Goal: Task Accomplishment & Management: Manage account settings

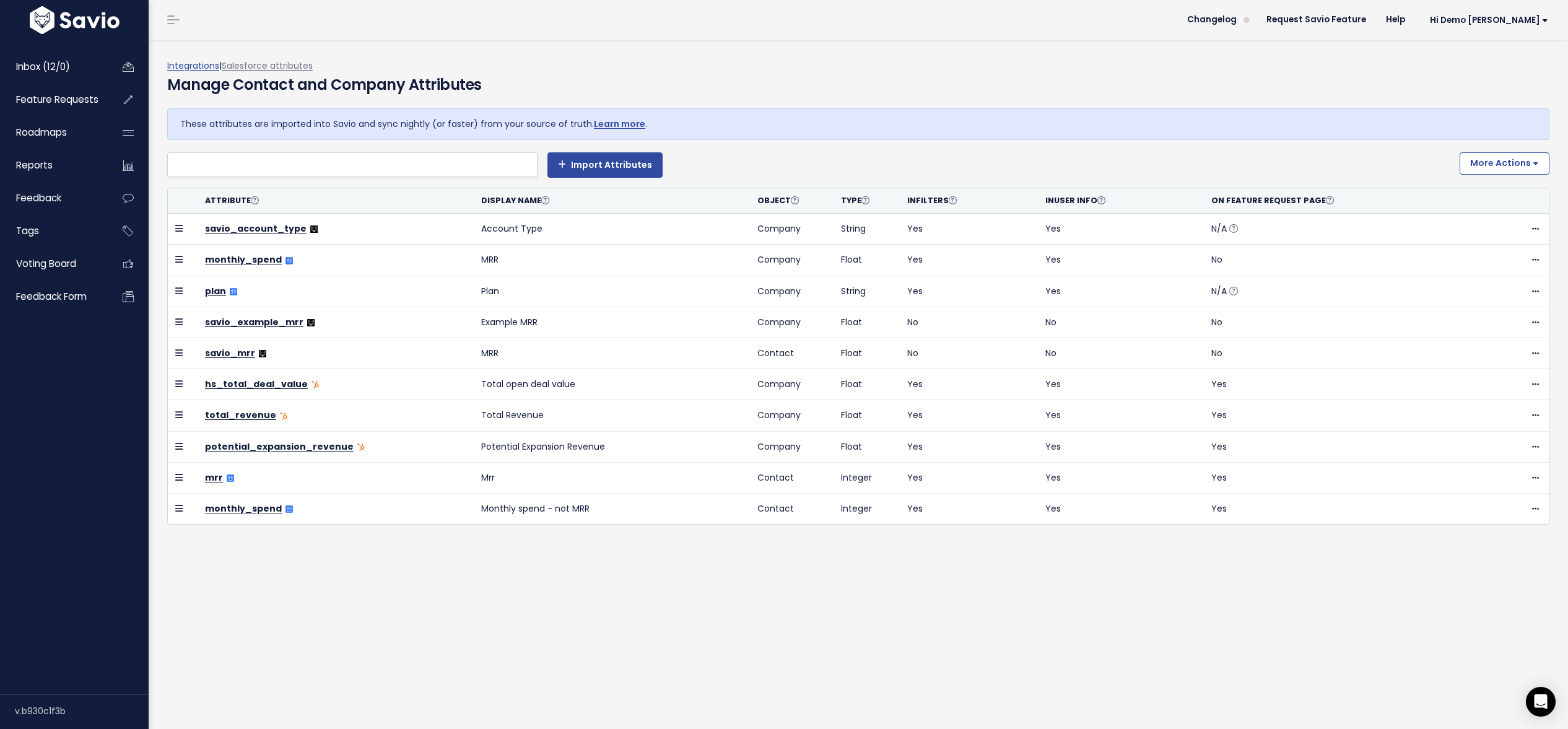
select select
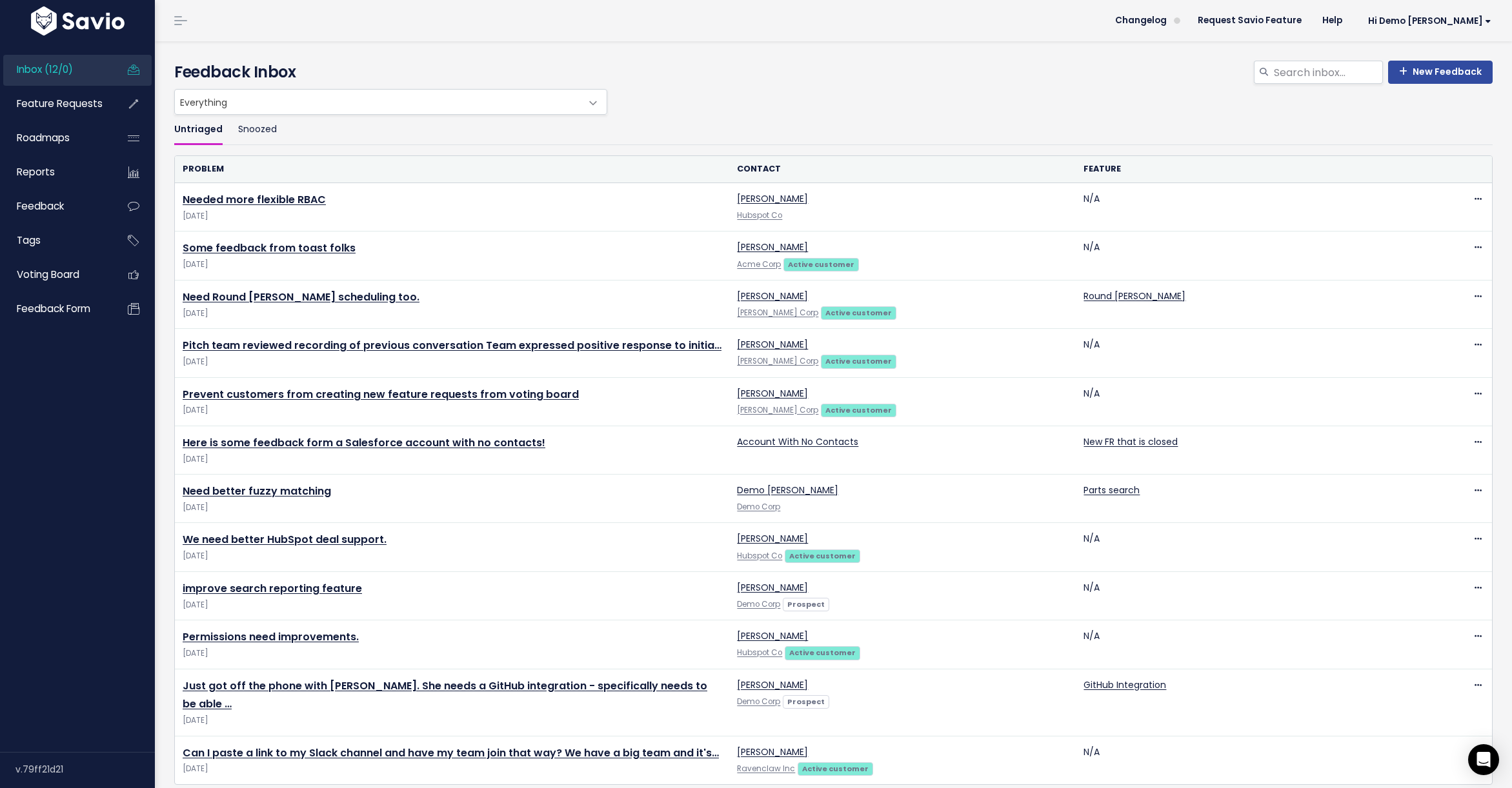
click at [45, 768] on div "v.79ff21d21" at bounding box center [85, 770] width 139 height 34
copy div "79ff21d21"
click at [1439, 19] on span "Hi Demo [PERSON_NAME]" at bounding box center [1430, 20] width 123 height 9
click at [1420, 209] on link "Logout" at bounding box center [1449, 209] width 95 height 26
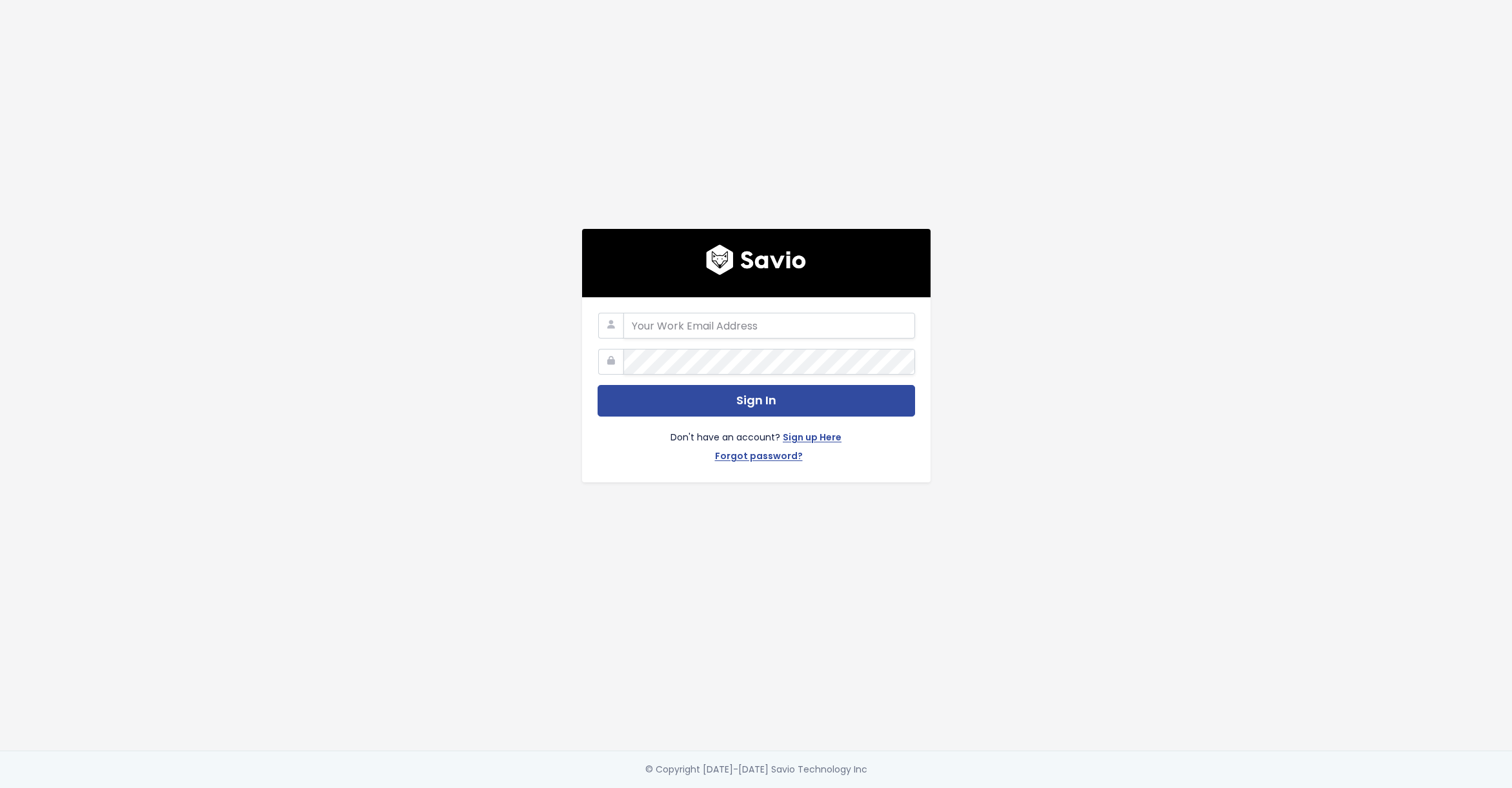
type input "w"
type input "[PERSON_NAME][EMAIL_ADDRESS][PERSON_NAME][DOMAIN_NAME]"
click at [597, 385] on button "Sign In" at bounding box center [756, 400] width 317 height 31
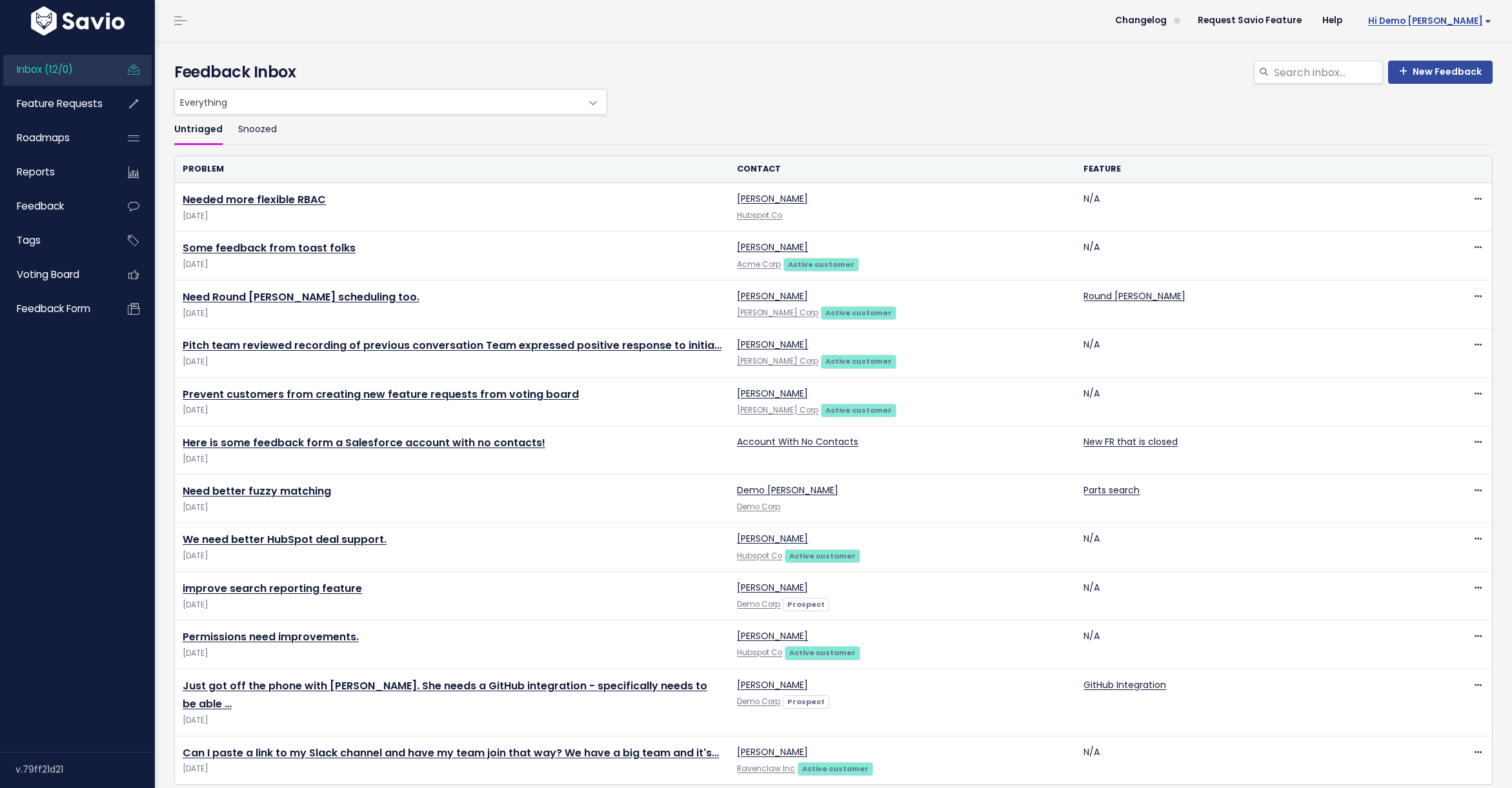
click at [1441, 16] on span "Hi Demo Ryan" at bounding box center [1430, 20] width 123 height 9
click at [1434, 114] on link "Integrations" at bounding box center [1449, 109] width 95 height 26
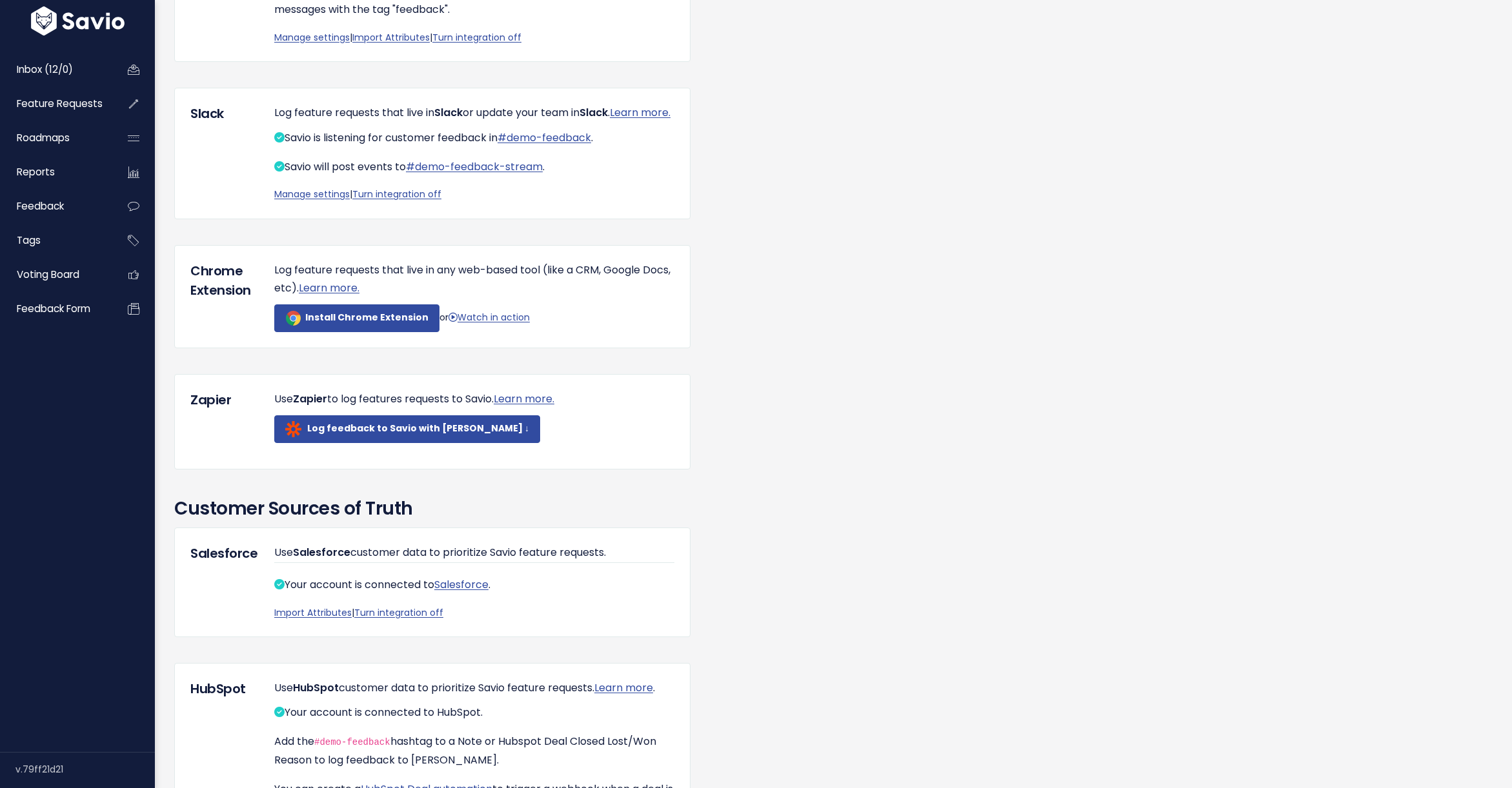
scroll to position [488, 0]
click at [400, 620] on link "Turn integration off" at bounding box center [399, 614] width 89 height 13
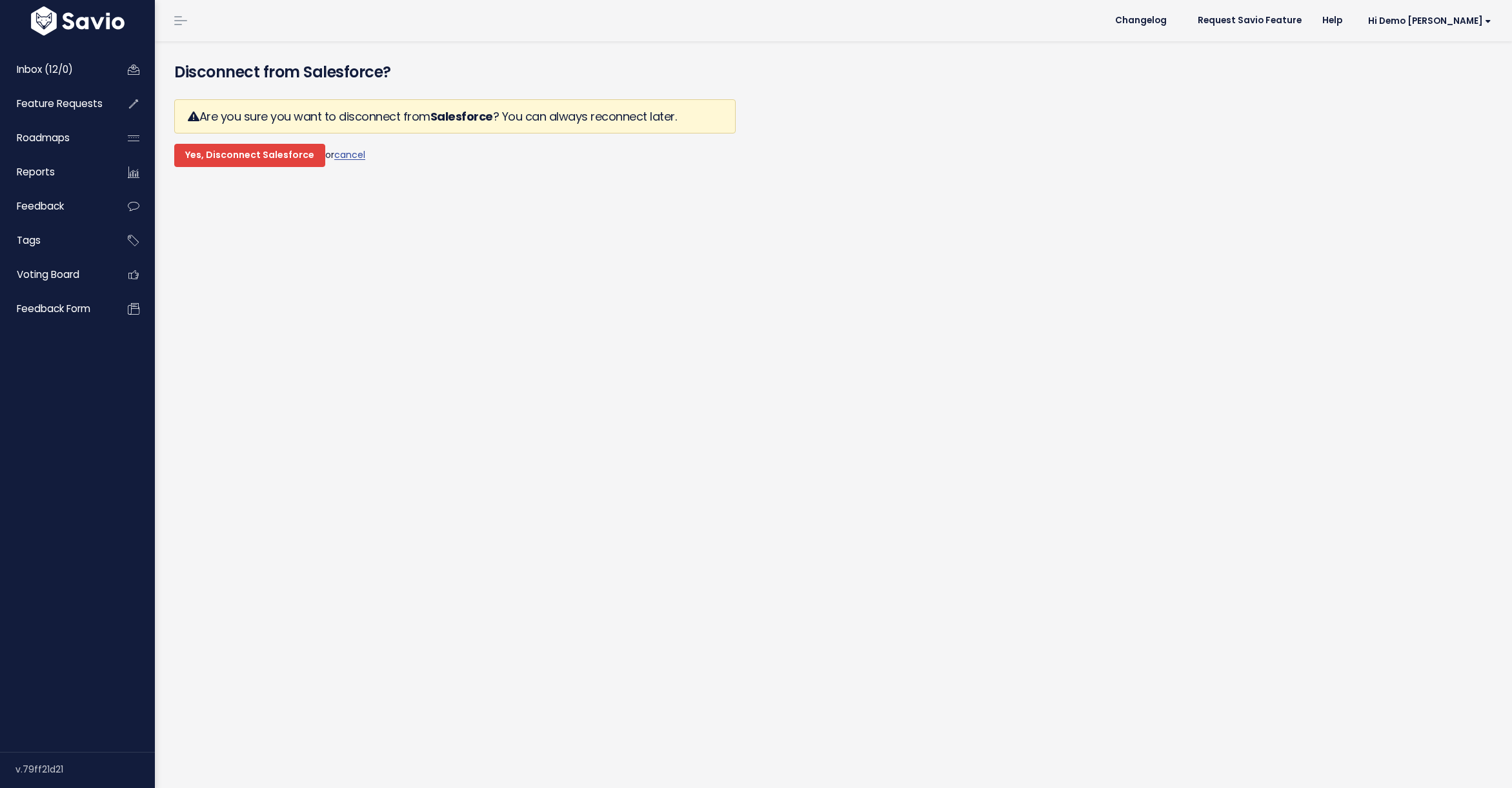
click at [221, 163] on input "Yes, Disconnect Salesforce" at bounding box center [249, 155] width 151 height 23
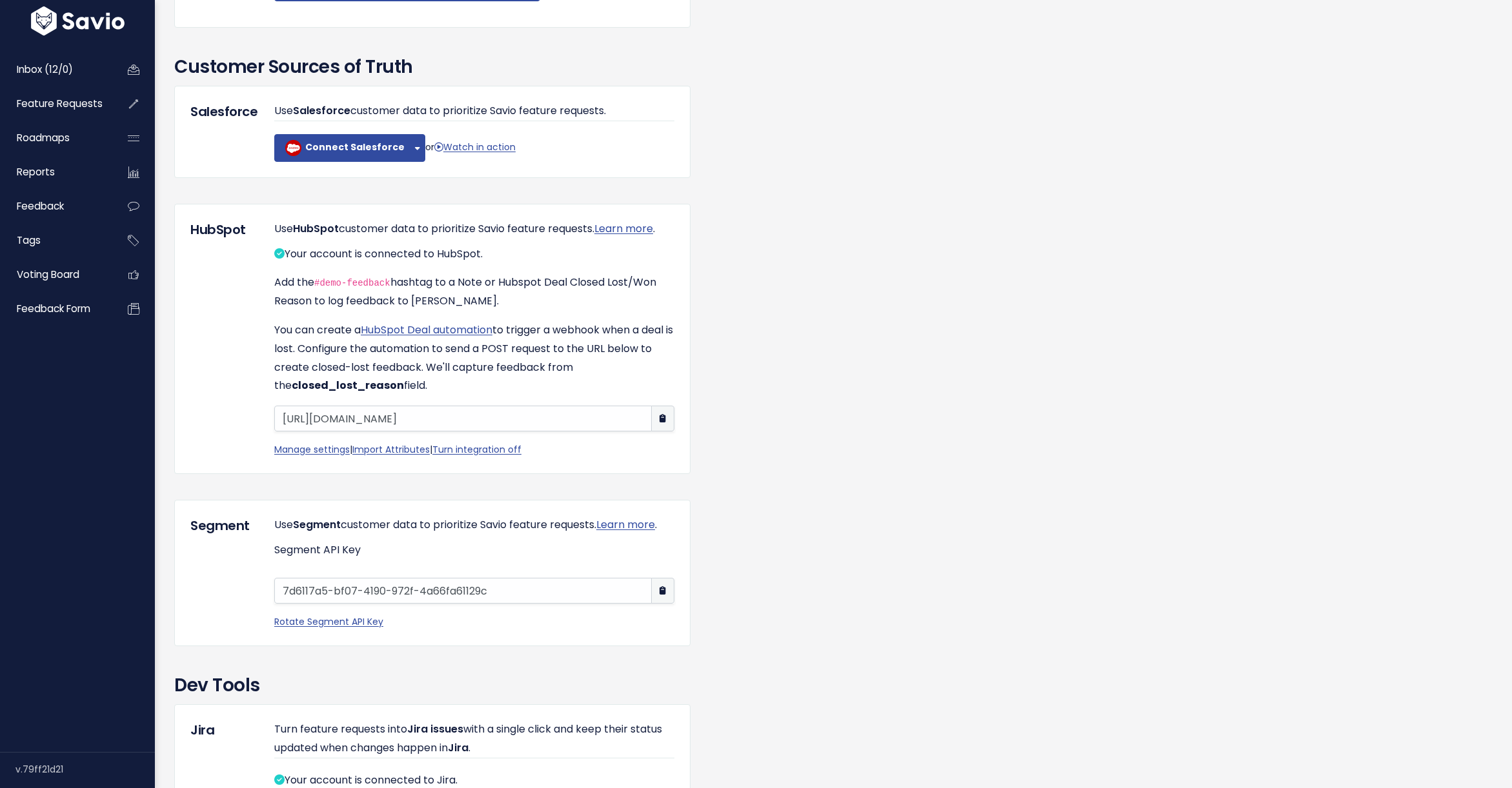
scroll to position [981, 0]
click at [340, 156] on b "Connect Salesforce" at bounding box center [355, 149] width 99 height 13
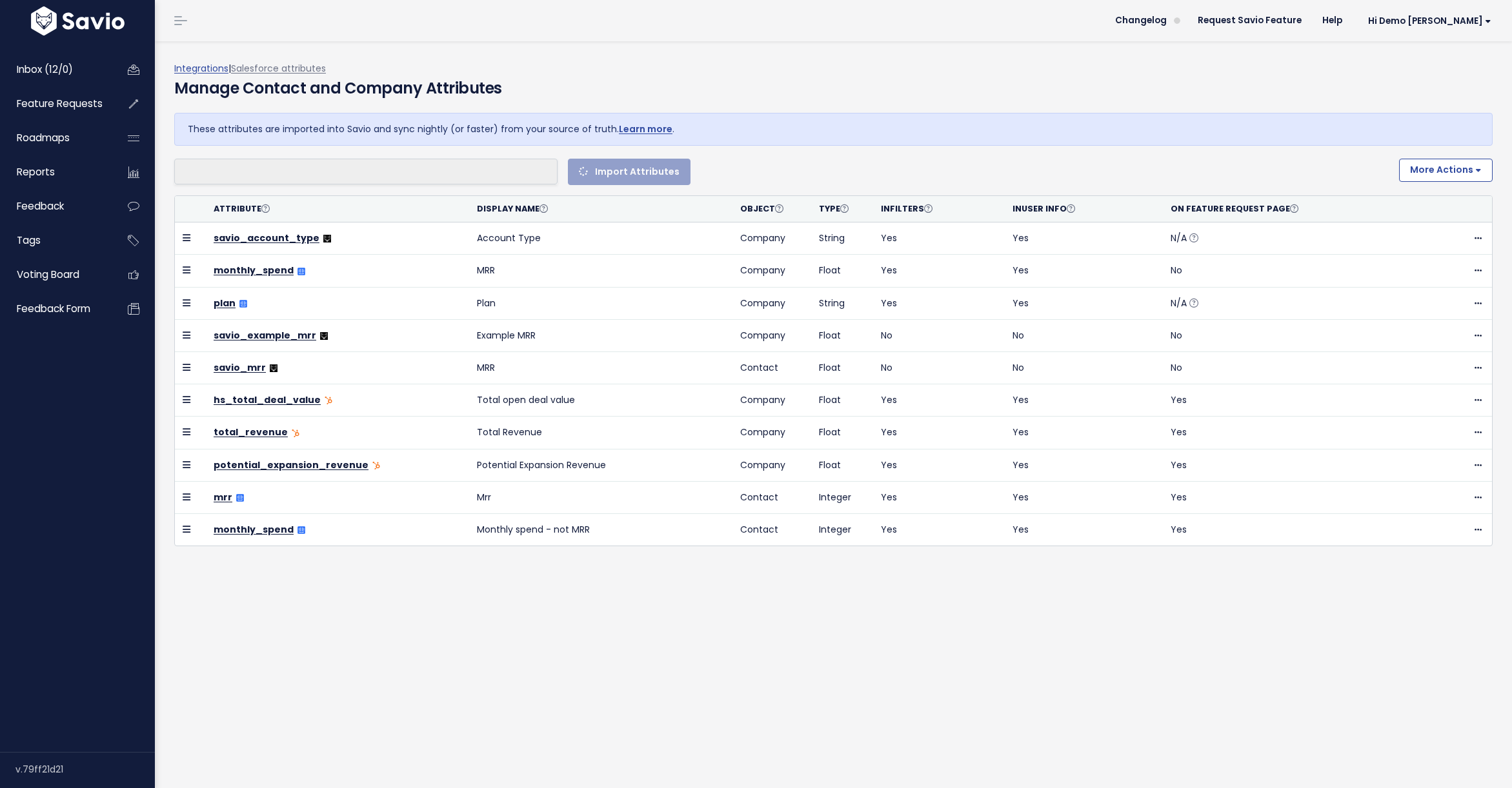
select select
click at [42, 103] on span "Feature Requests" at bounding box center [60, 104] width 86 height 14
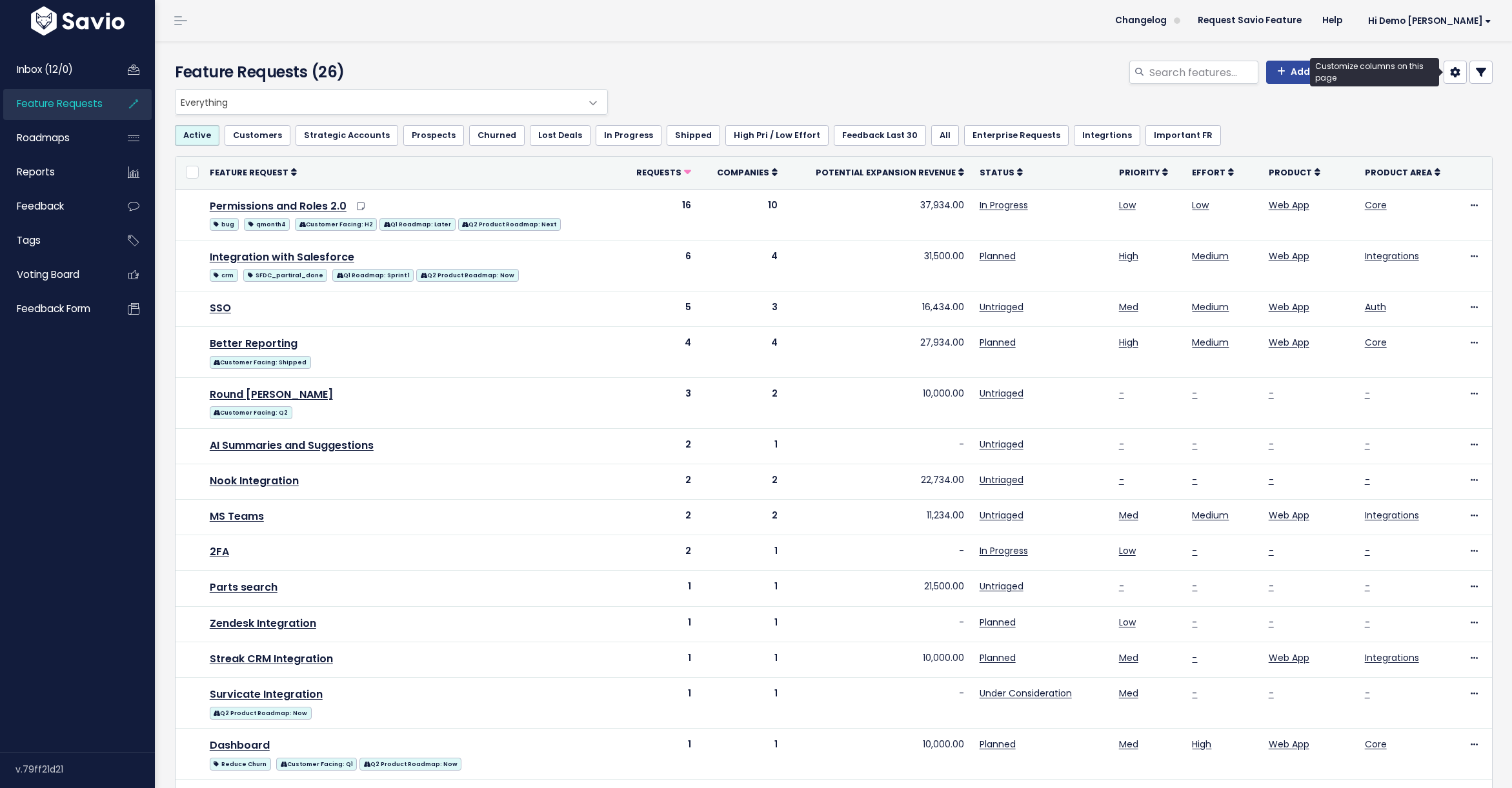
click at [1457, 71] on icon at bounding box center [1455, 72] width 10 height 10
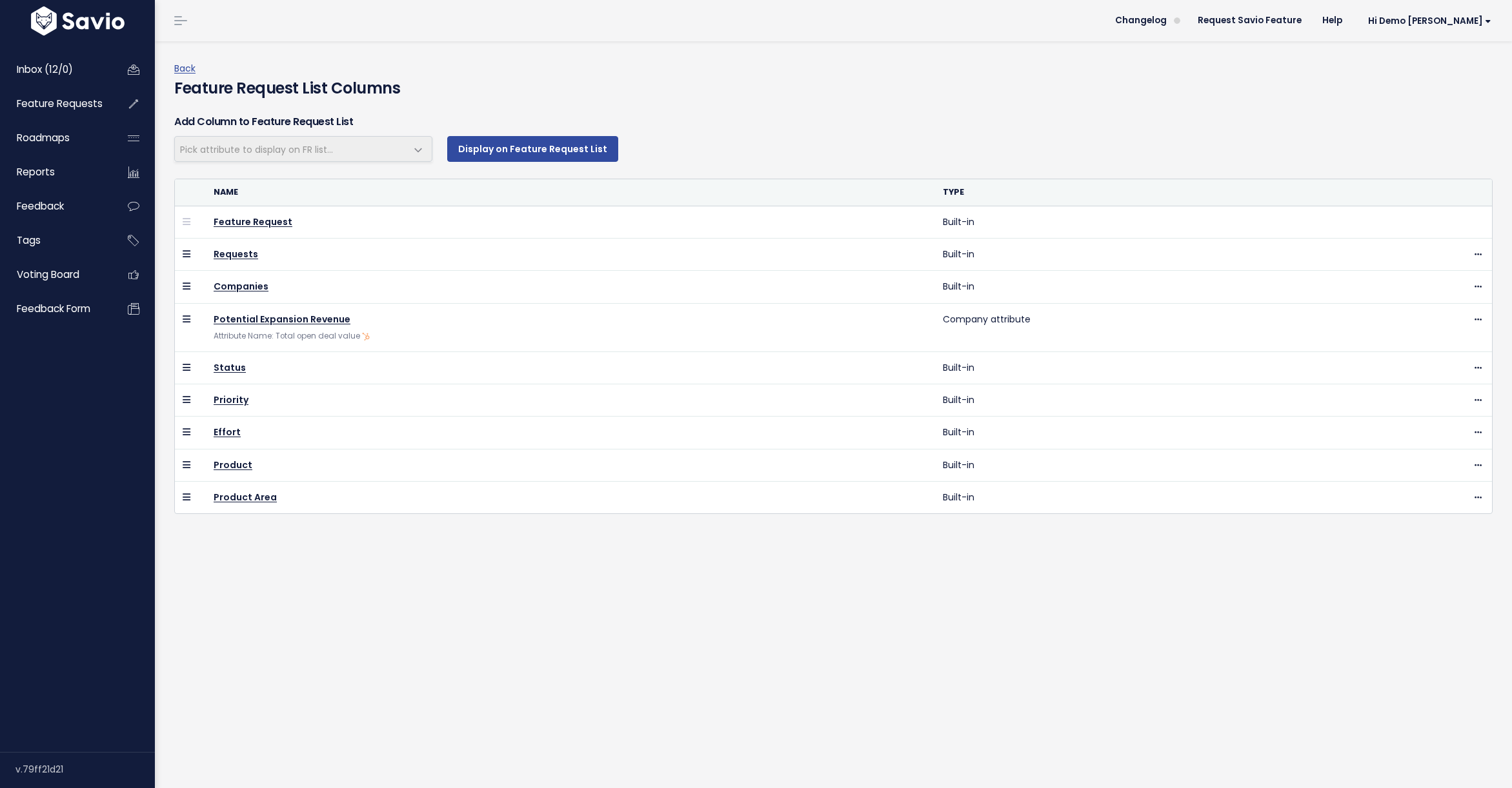
select select
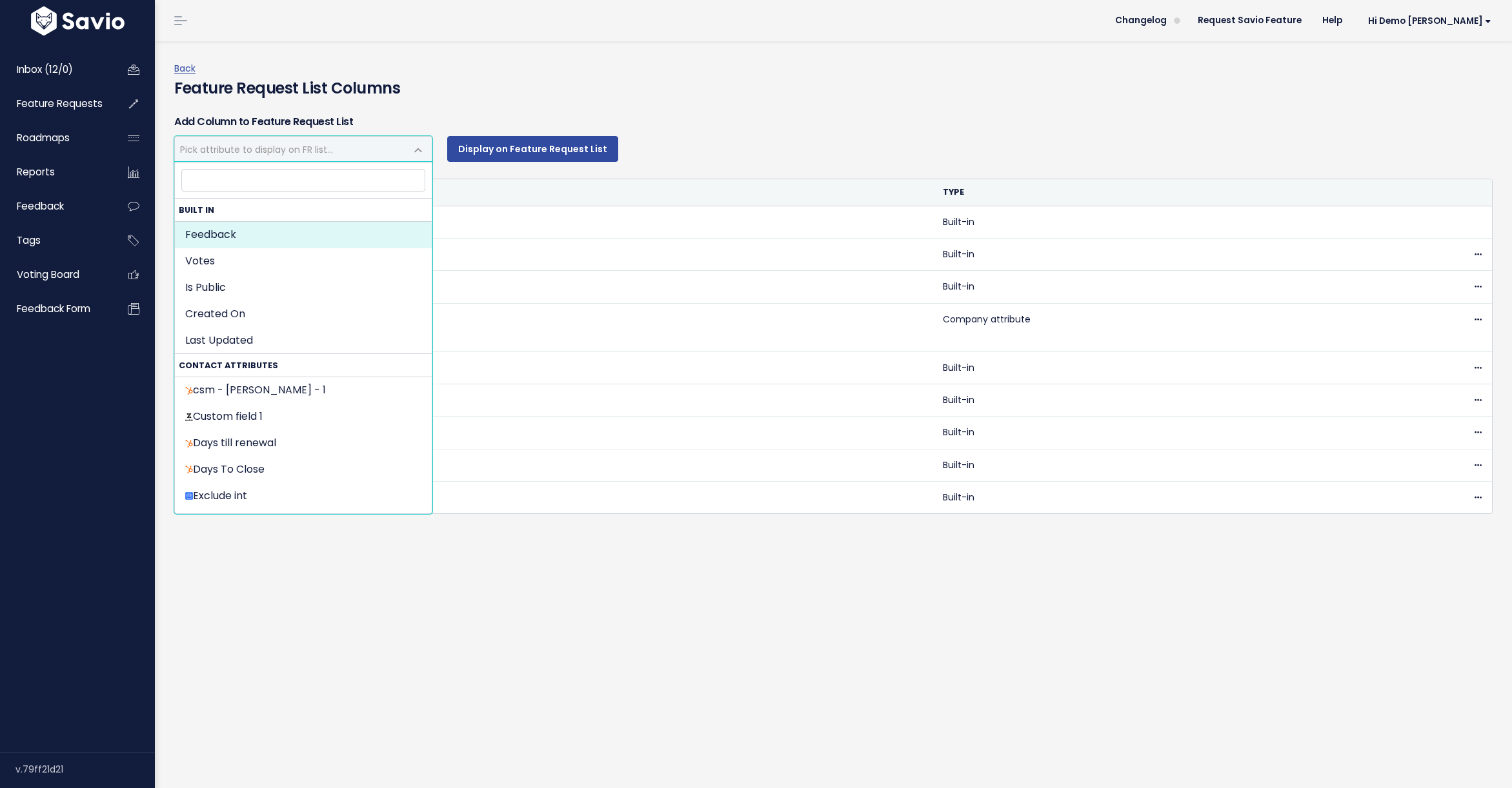
click at [311, 149] on span "Pick attribute to display on FR list..." at bounding box center [257, 149] width 153 height 13
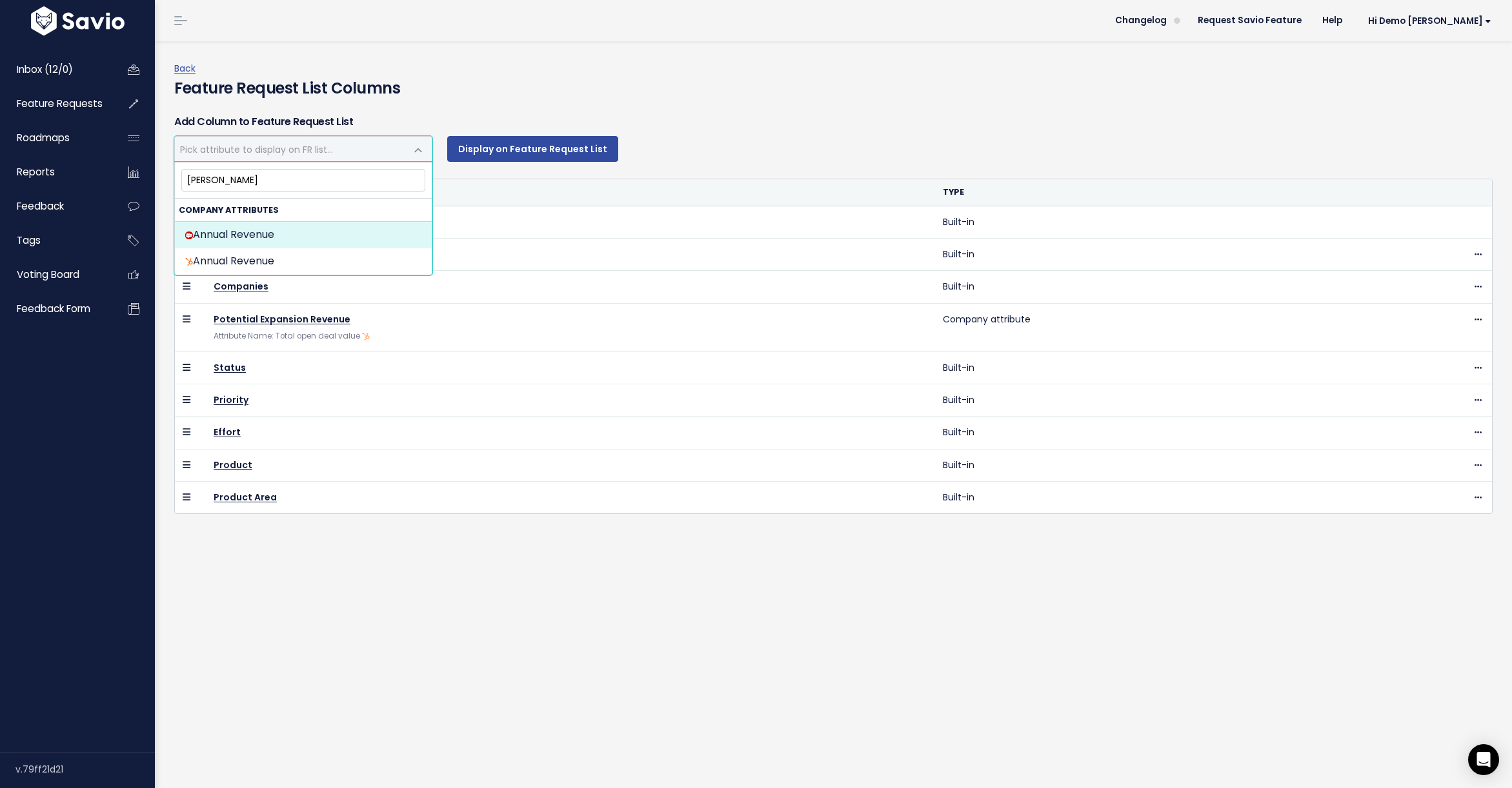
type input "ann"
select select "{"id": null, "source_id": 6, "source_name": "Salesforce", "crm_object_type": "A…"
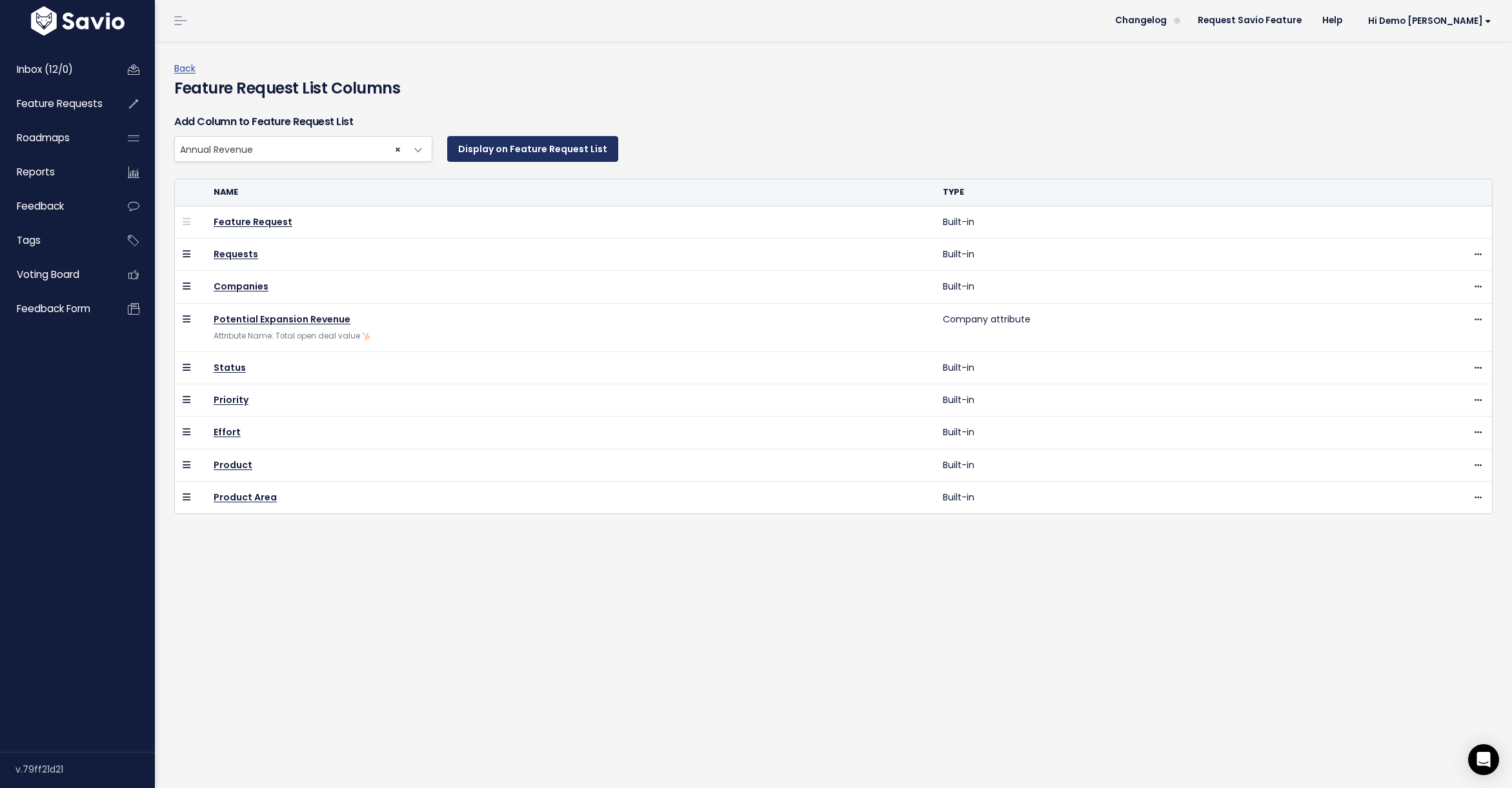
click at [519, 149] on button "Display on Feature Request List" at bounding box center [532, 149] width 171 height 26
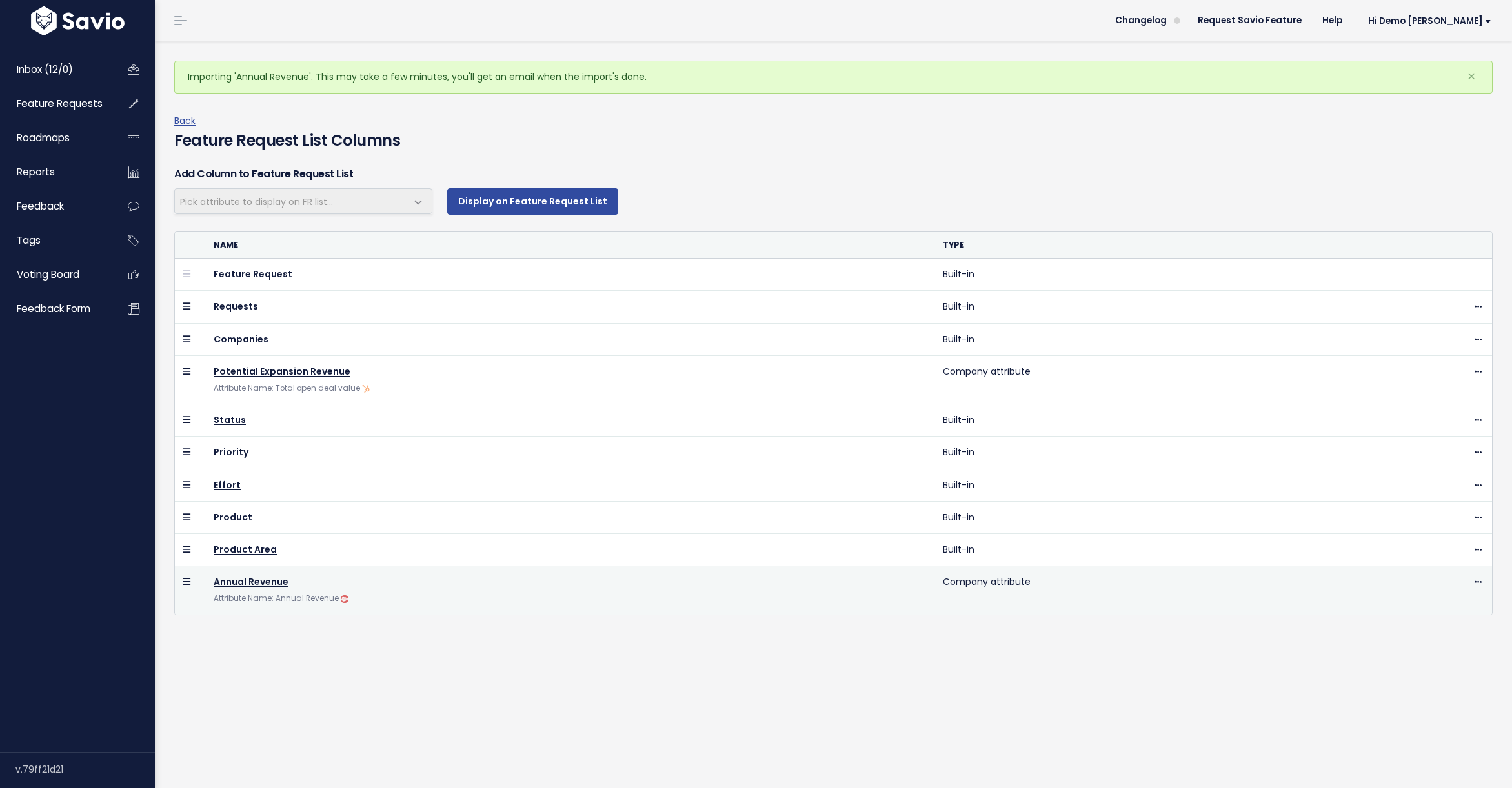
select select
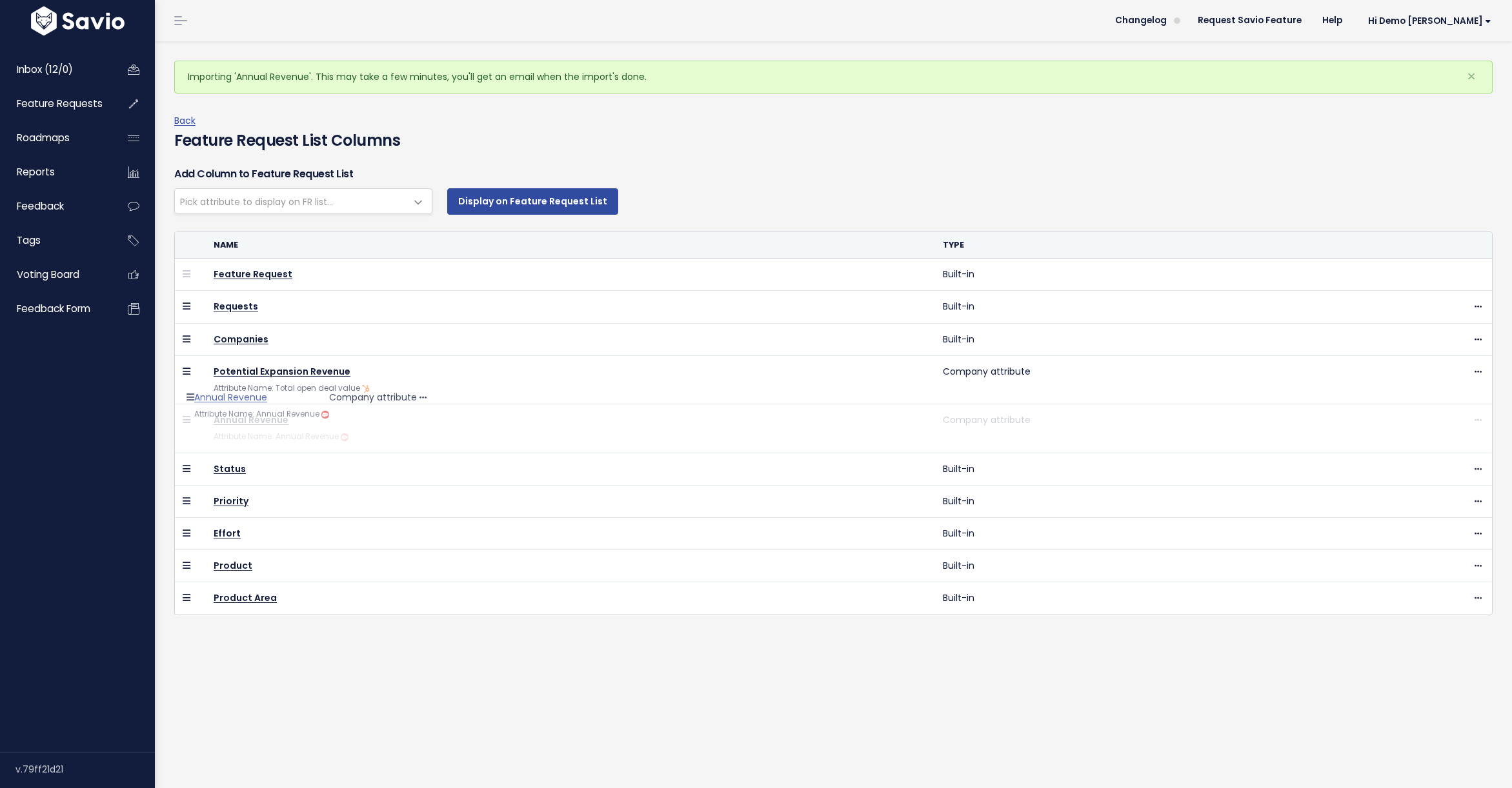
drag, startPoint x: 187, startPoint y: 585, endPoint x: 199, endPoint y: 407, distance: 178.4
click at [182, 117] on link "Back" at bounding box center [185, 121] width 21 height 13
